Goal: Transaction & Acquisition: Subscribe to service/newsletter

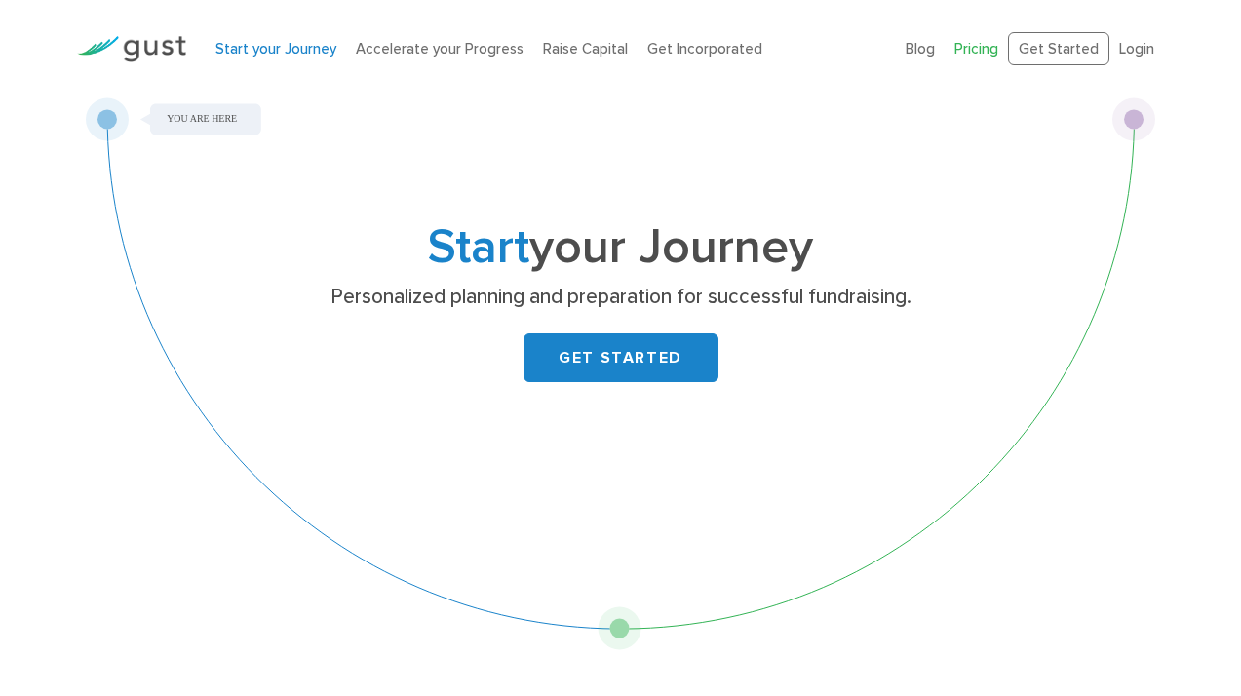
click at [987, 44] on link "Pricing" at bounding box center [976, 49] width 44 height 18
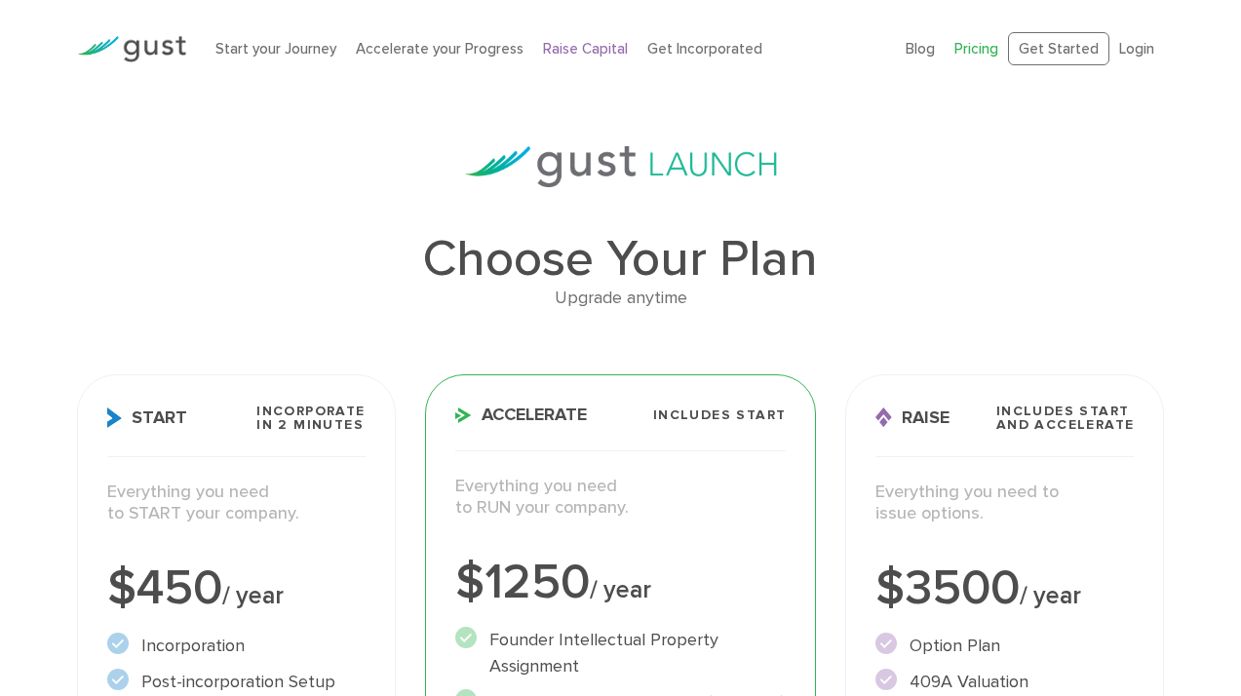
click at [577, 43] on link "Raise Capital" at bounding box center [585, 49] width 85 height 18
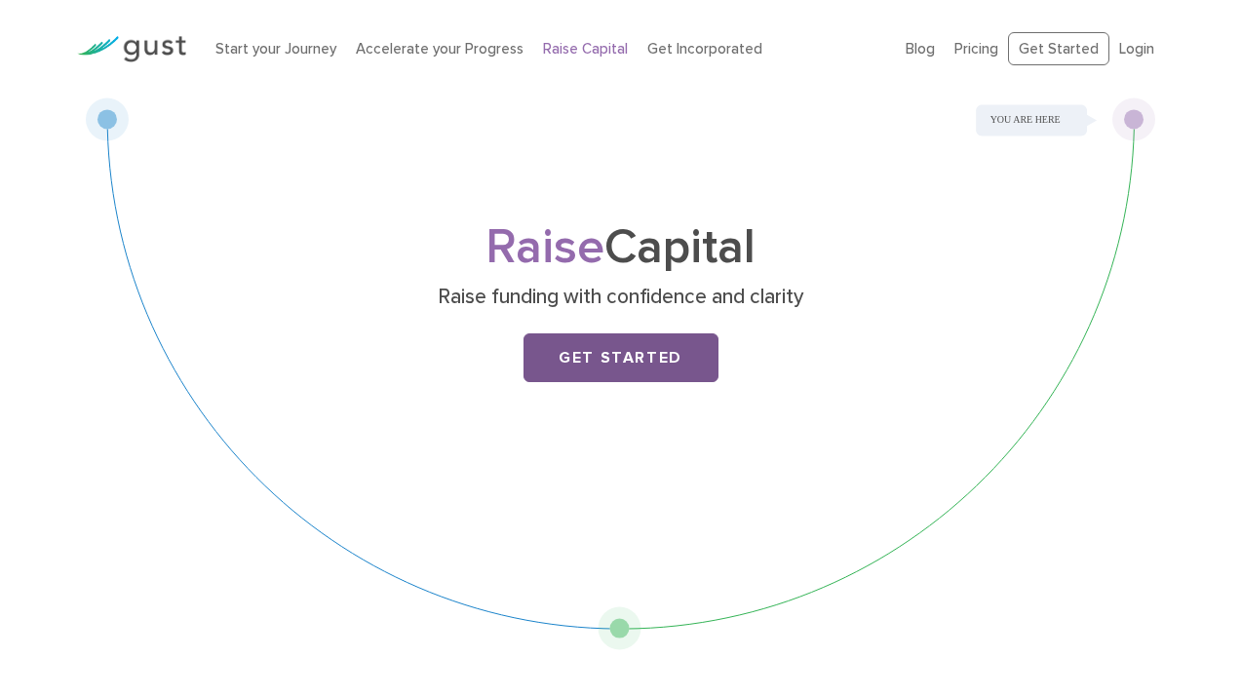
click at [654, 364] on link "Get Started" at bounding box center [620, 357] width 195 height 49
